Goal: Navigation & Orientation: Find specific page/section

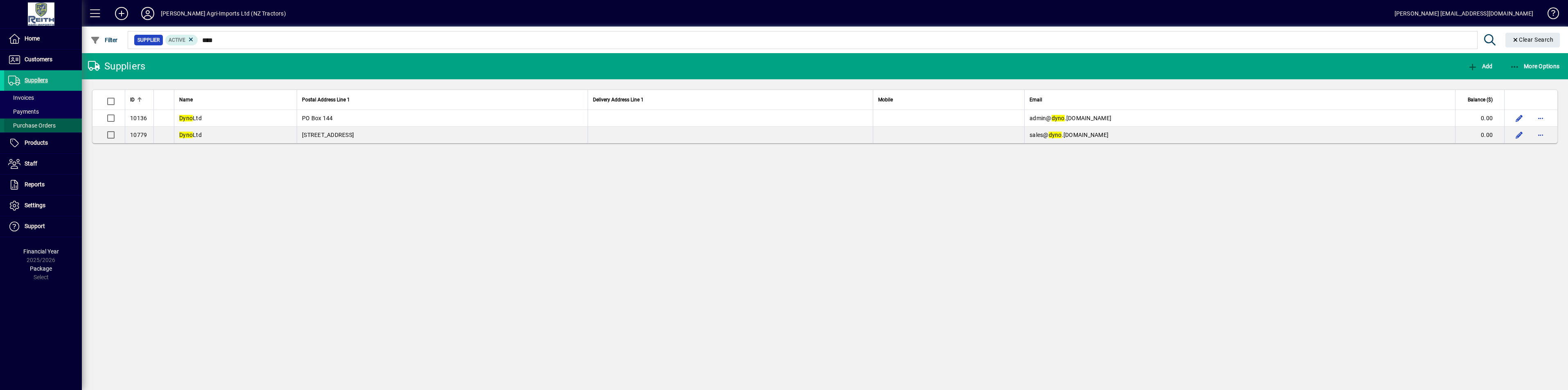
click at [30, 127] on span "Purchase Orders" at bounding box center [32, 125] width 47 height 7
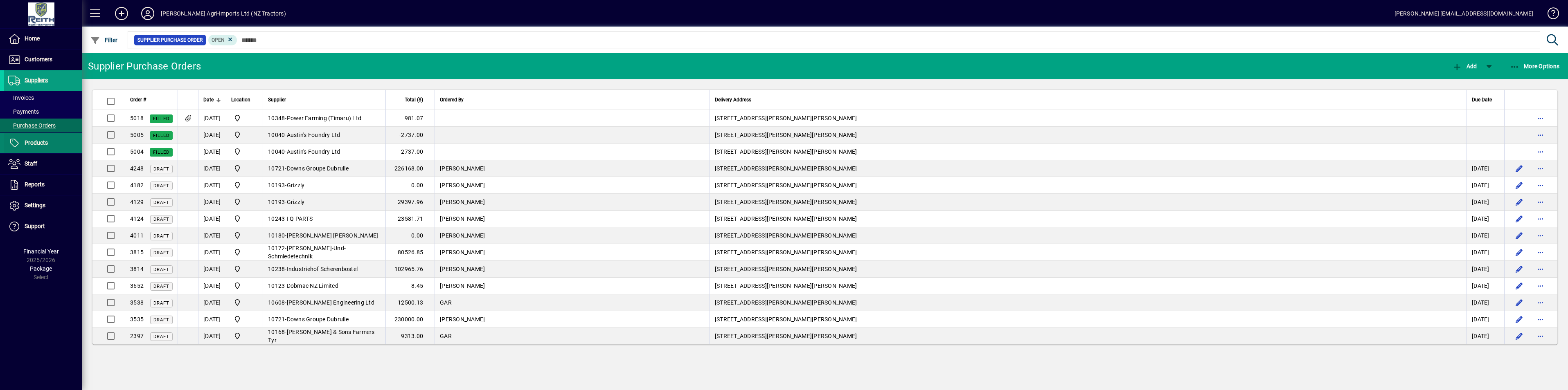
click at [29, 142] on span "Products" at bounding box center [36, 142] width 23 height 7
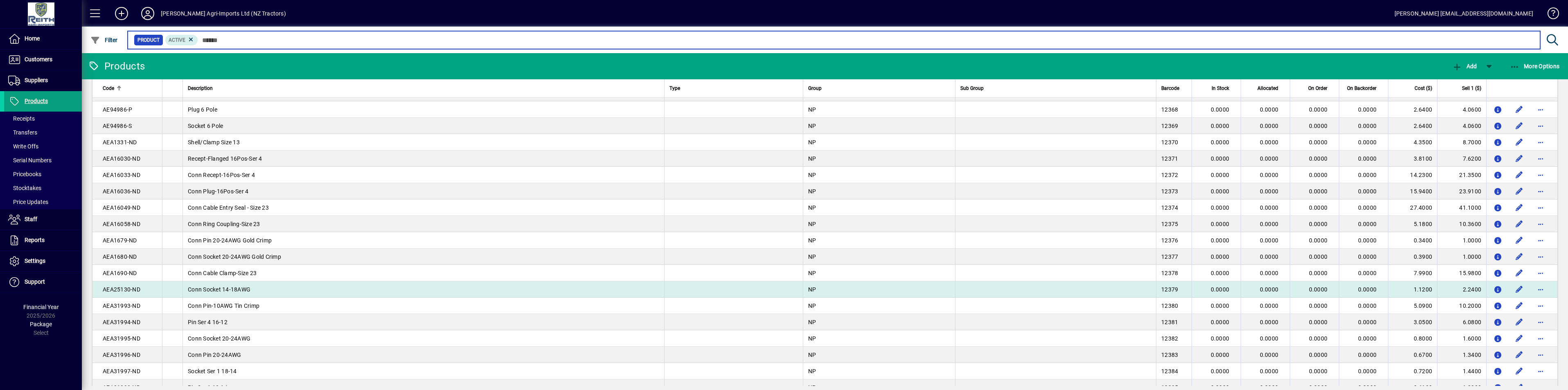
scroll to position [409, 0]
